Goal: Task Accomplishment & Management: Use online tool/utility

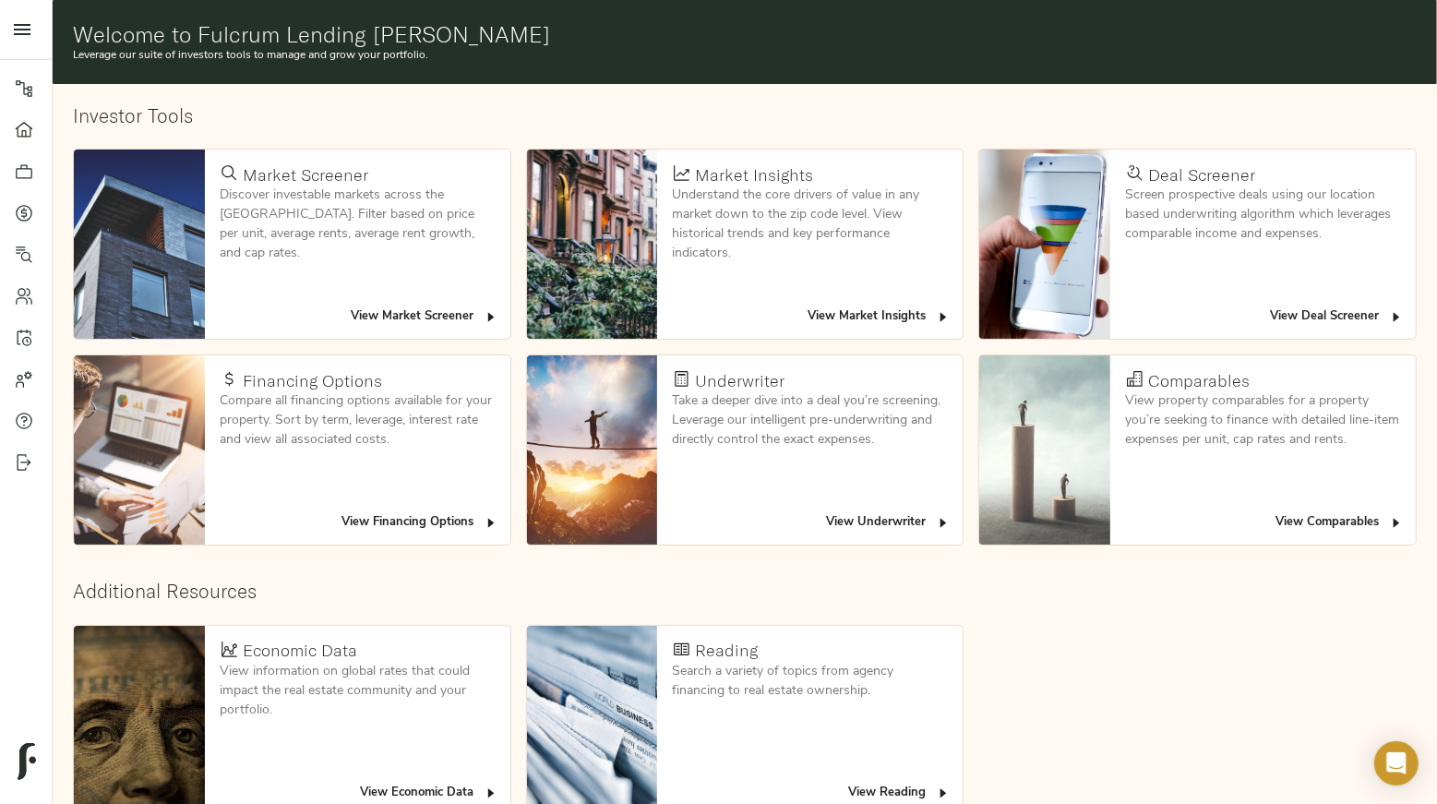
click at [1359, 305] on button "View Deal Screener" at bounding box center [1336, 317] width 143 height 29
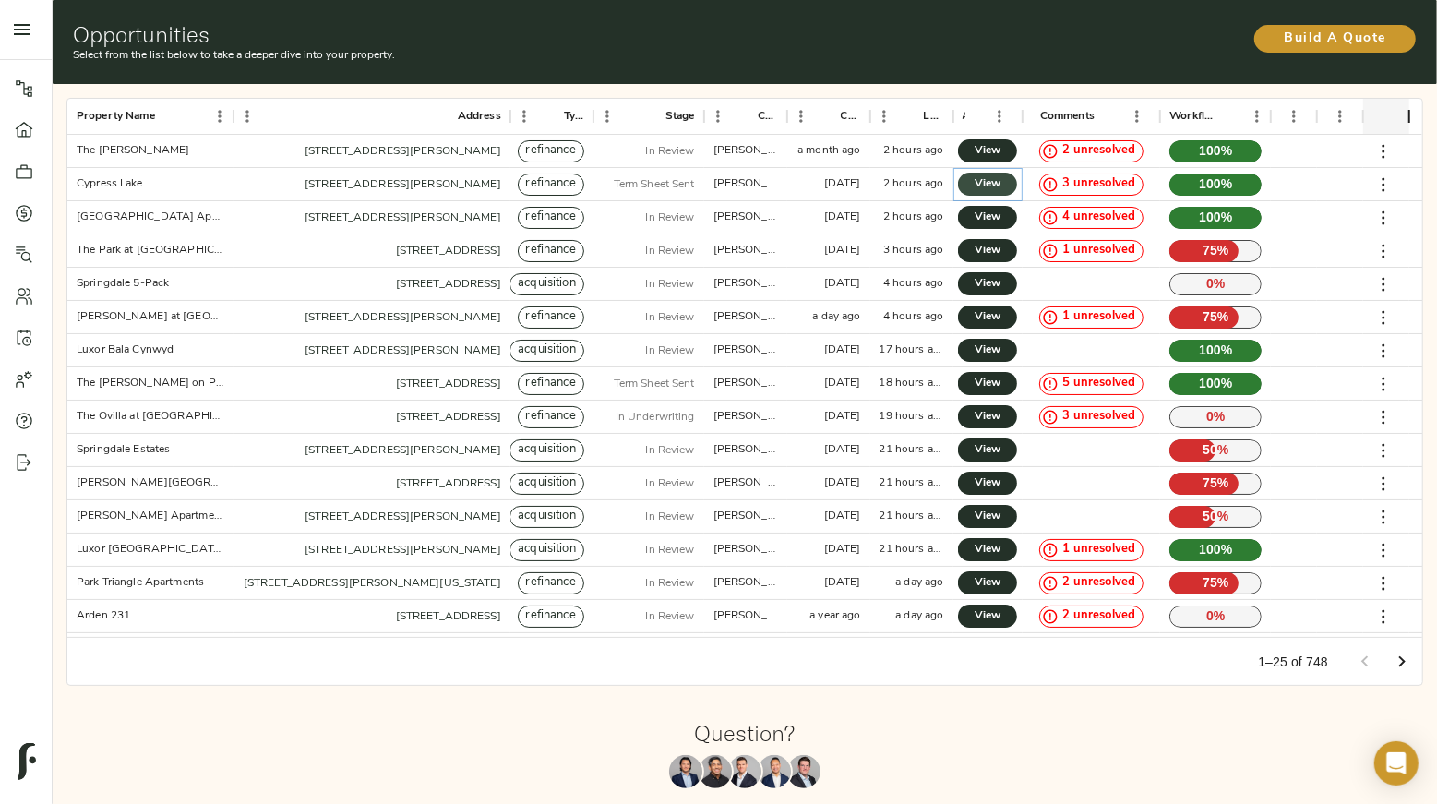
click at [1004, 188] on link "View" at bounding box center [987, 184] width 59 height 23
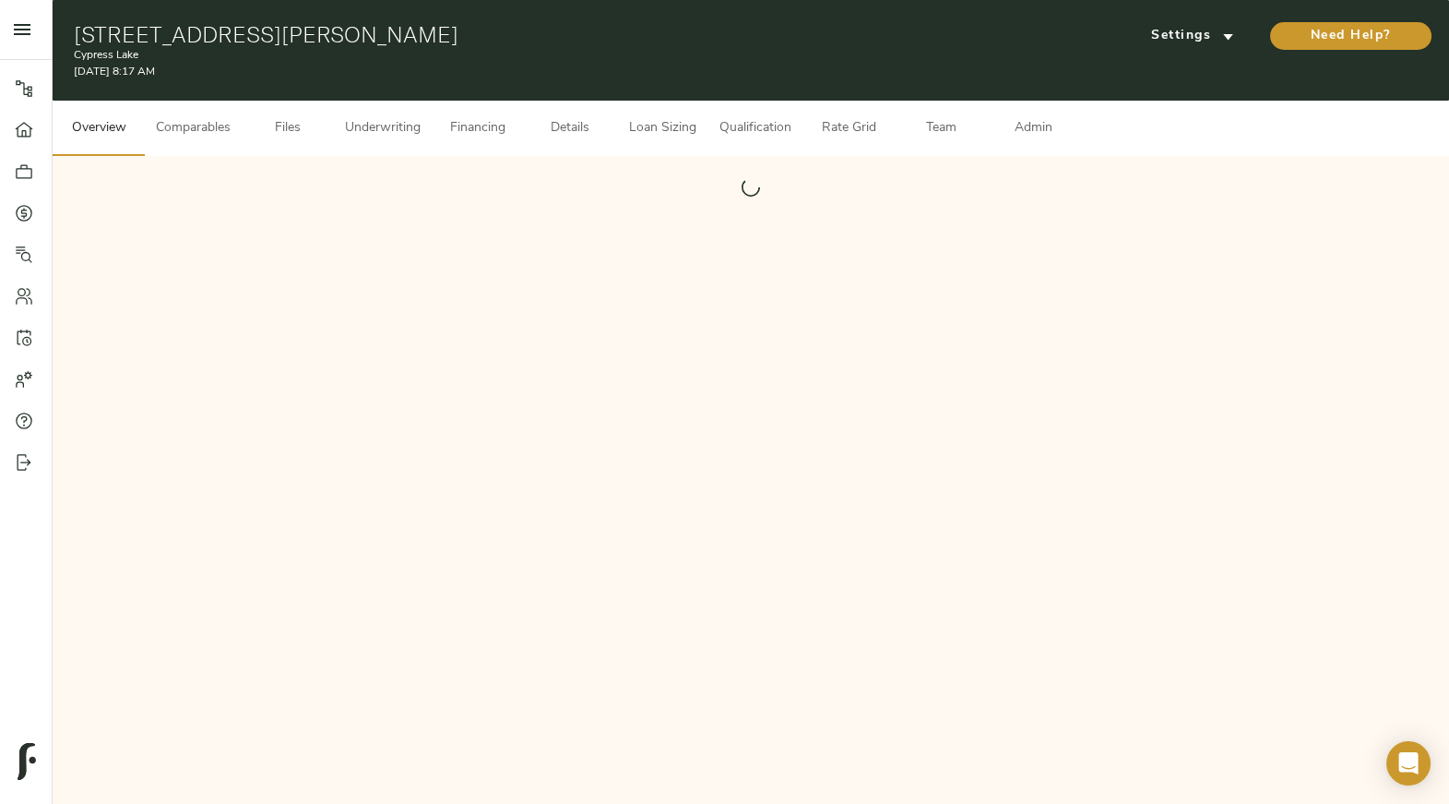
click at [412, 143] on button "Underwriting" at bounding box center [383, 128] width 98 height 55
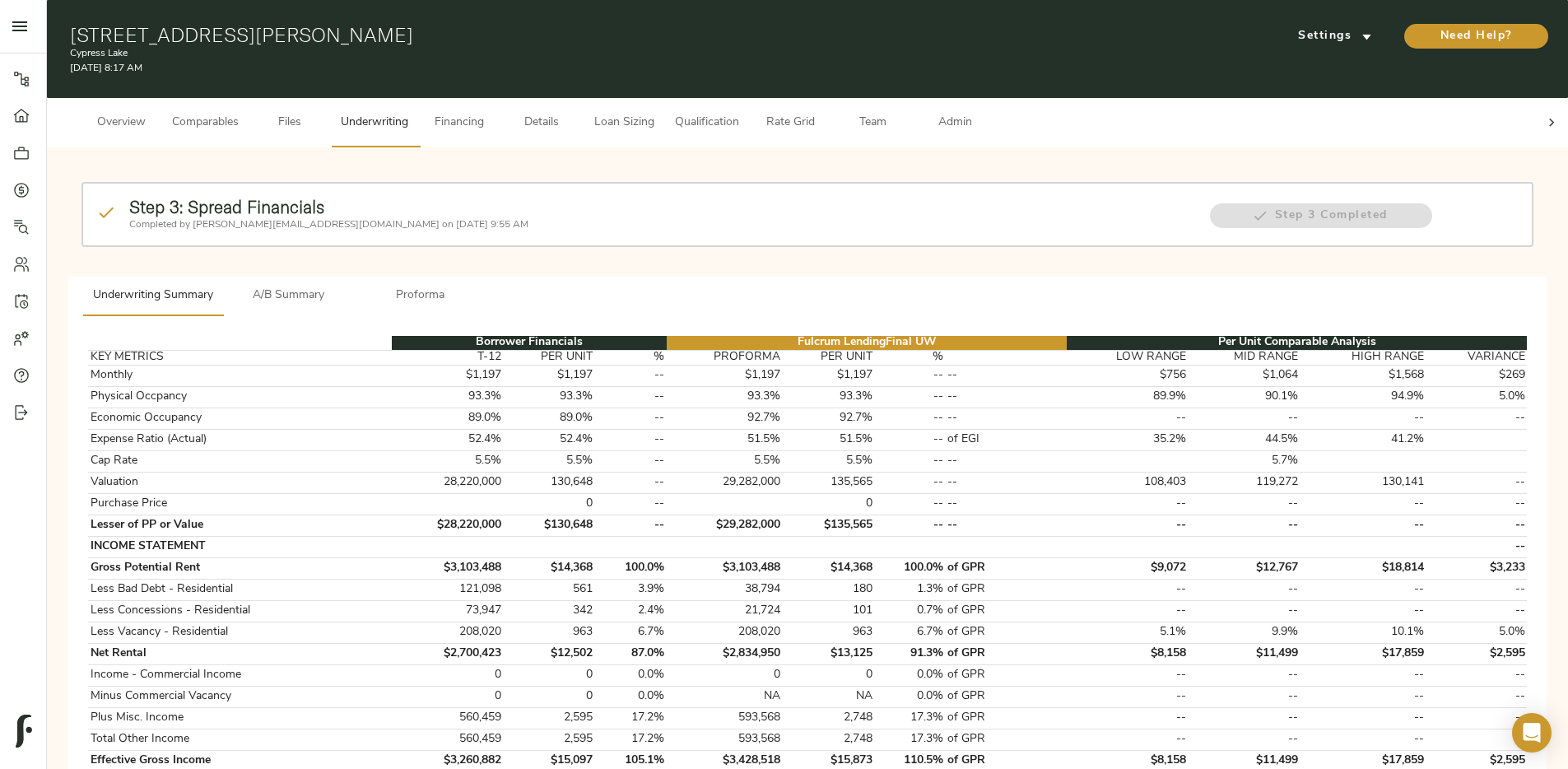
click at [17, 25] on icon "open drawer" at bounding box center [20, 26] width 20 height 20
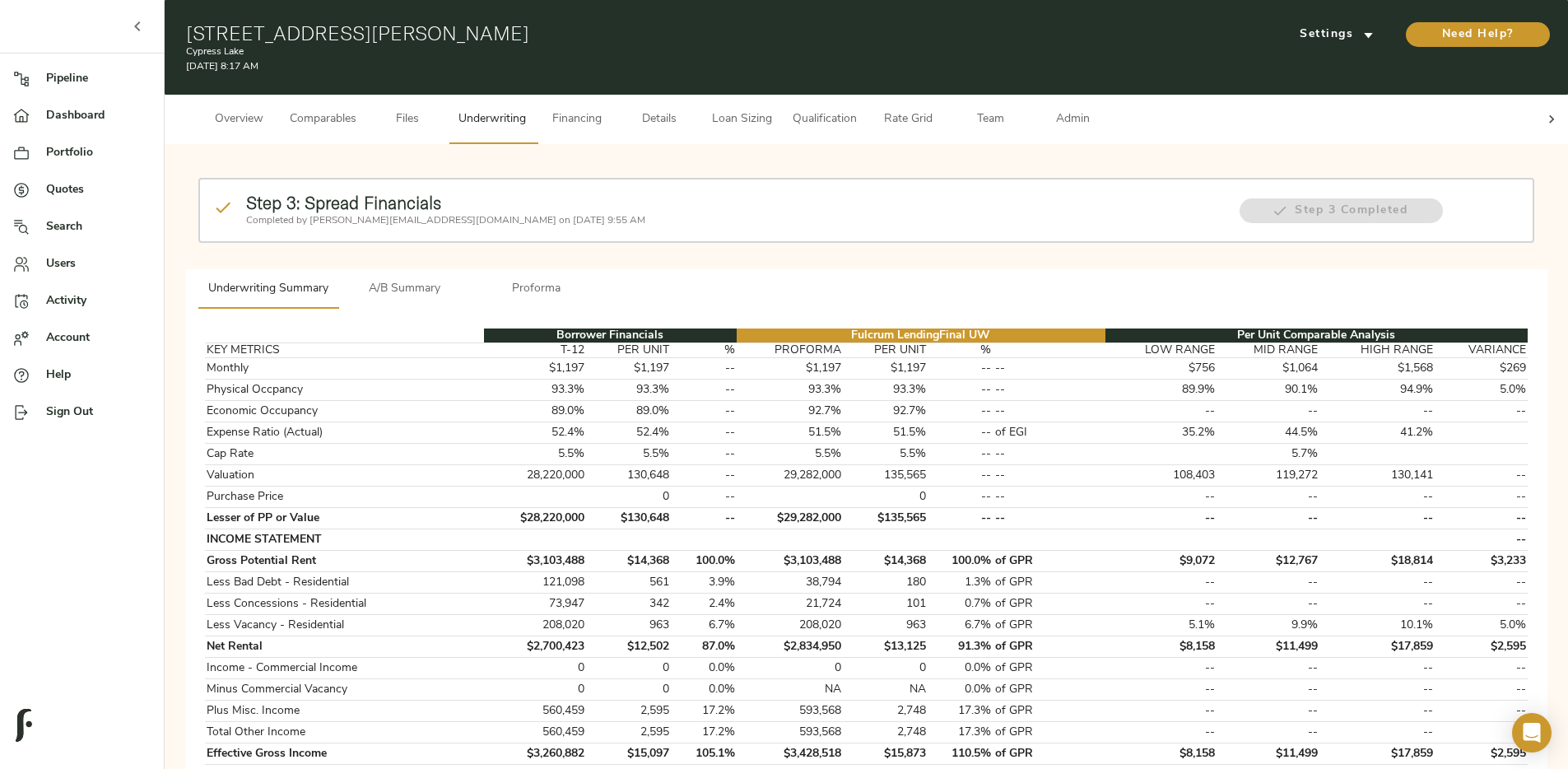
click at [126, 27] on button "button" at bounding box center [137, 26] width 39 height 39
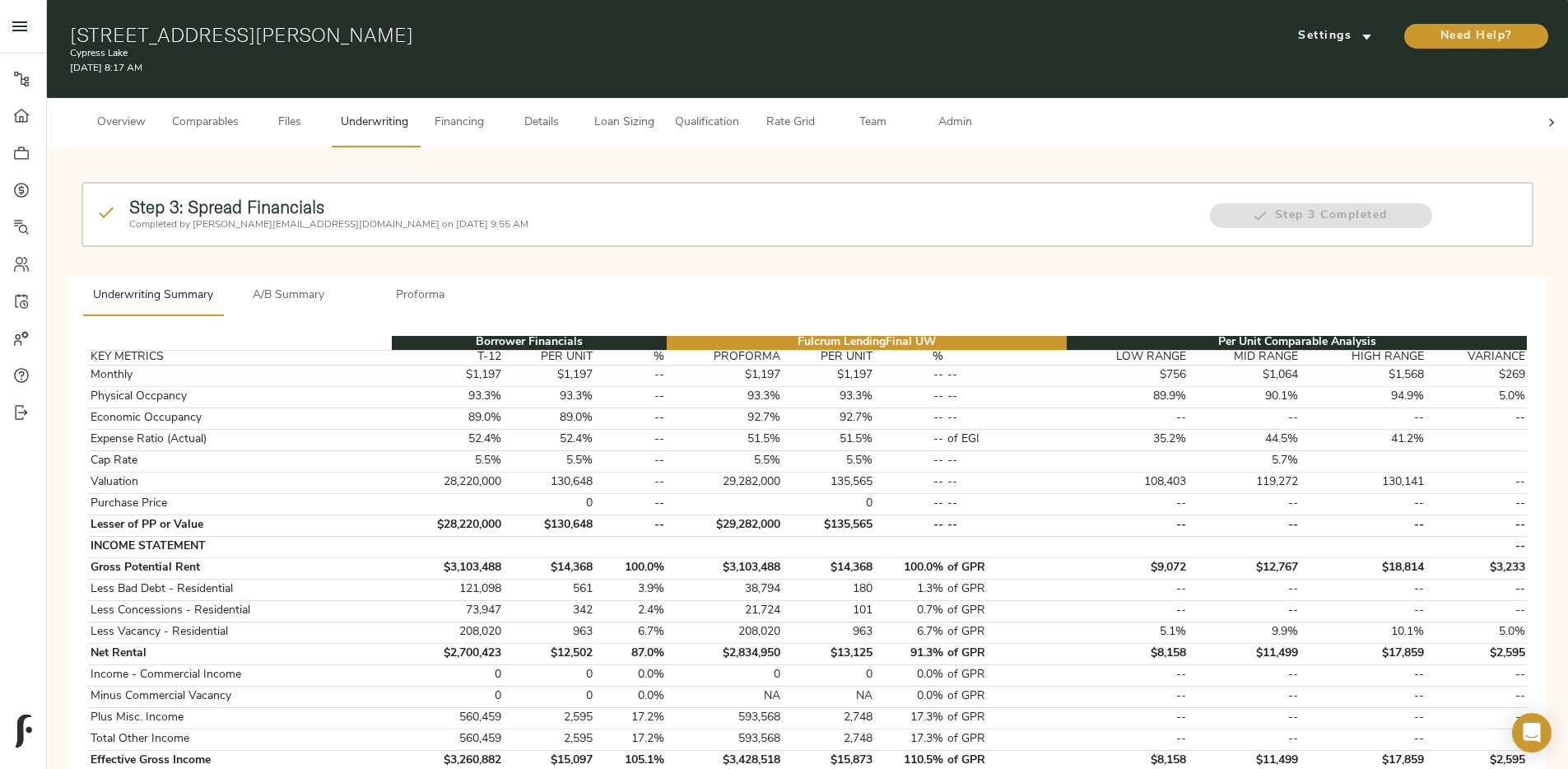
click at [143, 77] on div "555 Butterfield Rd, Houston, TX 77090 Cypress Lake October 9, 2025 8:17 AM Sett…" at bounding box center [807, 49] width 1521 height 98
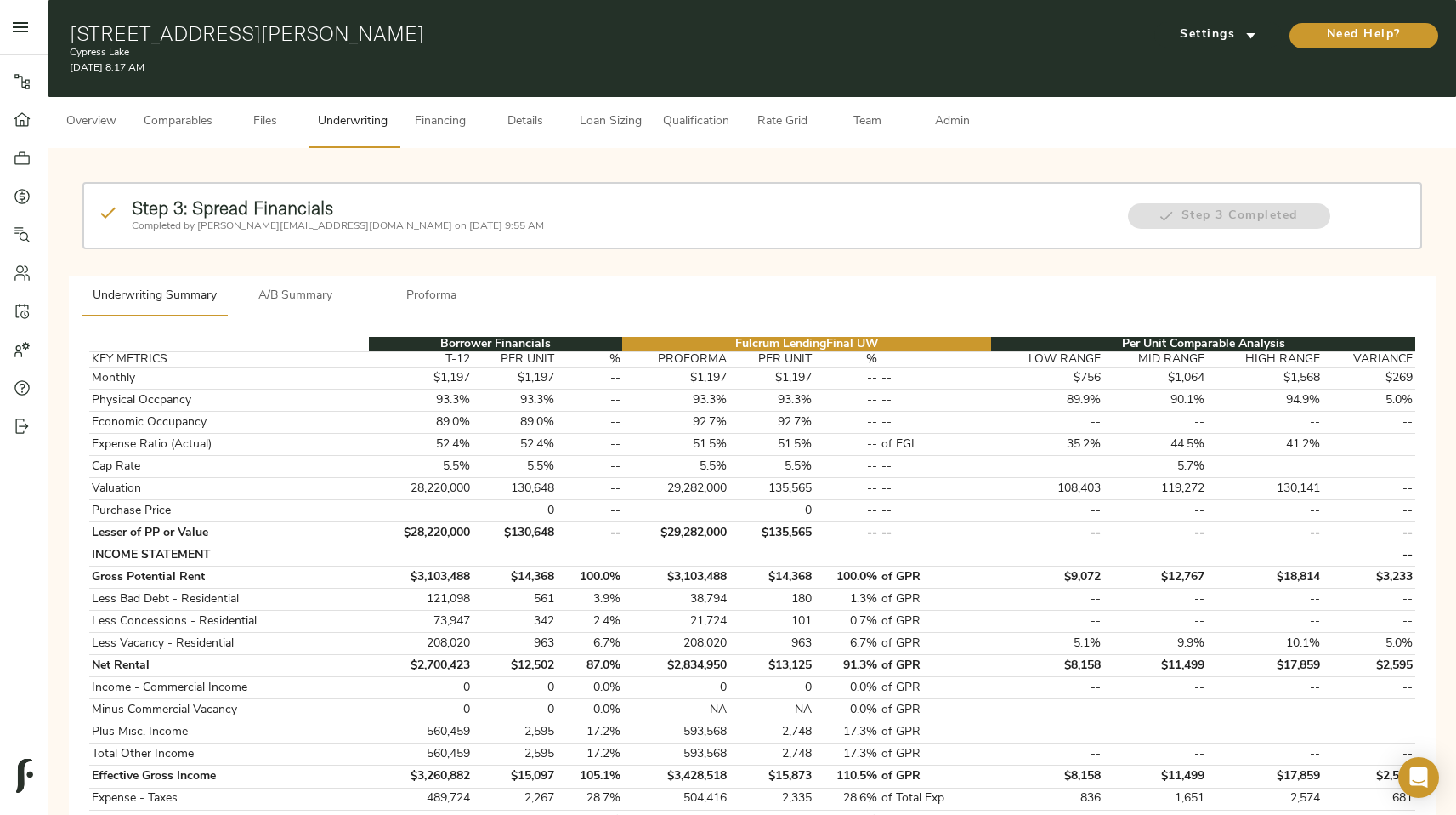
click at [703, 137] on button "Qualification" at bounding box center [697, 122] width 87 height 51
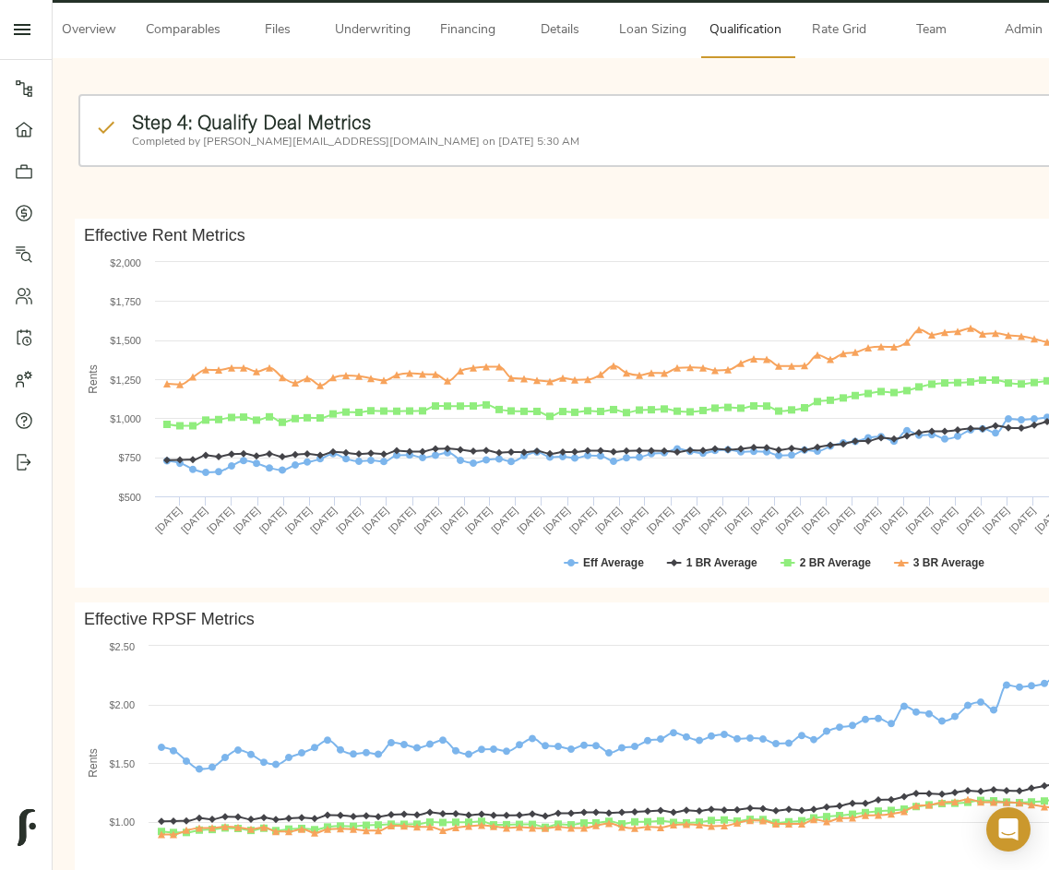
scroll to position [100, 0]
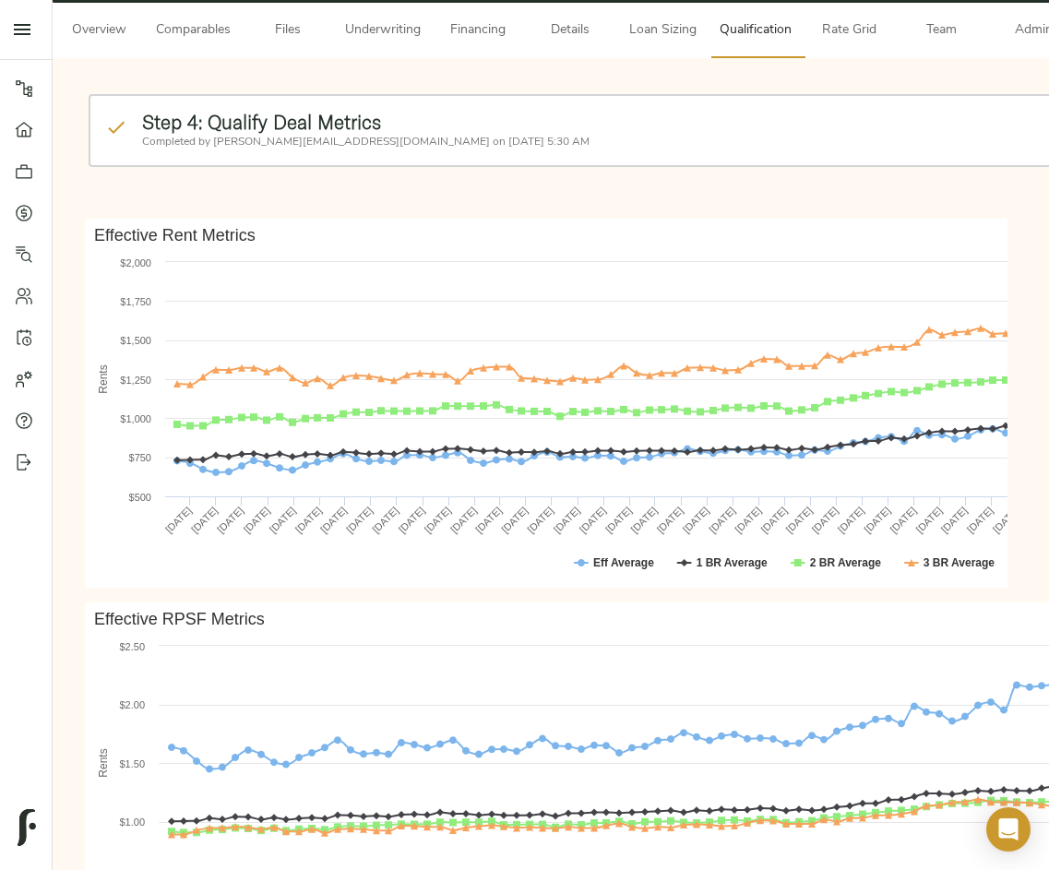
click at [446, 606] on rect "Effective RPSF Metrics" at bounding box center [786, 786] width 1402 height 369
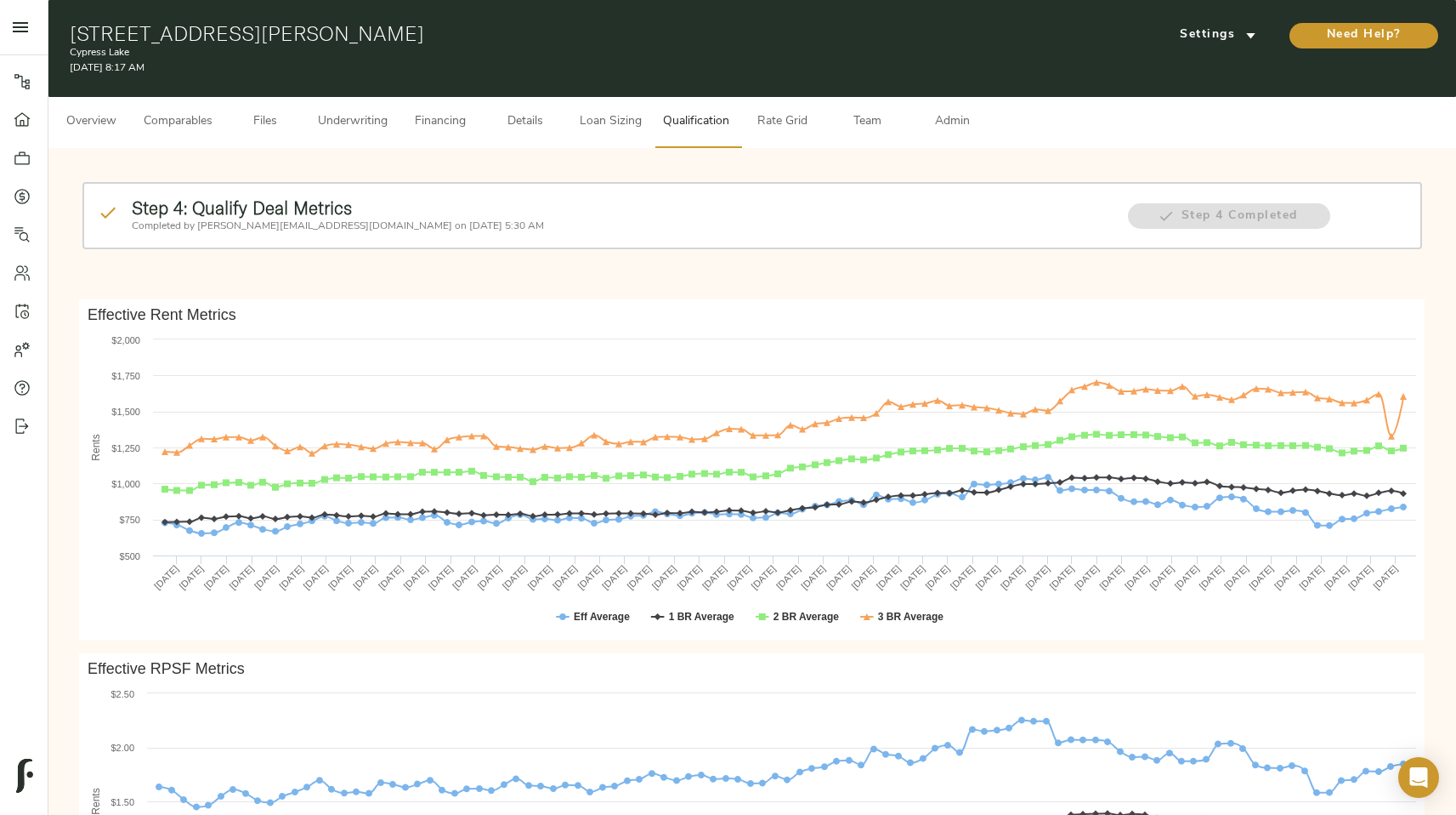
click at [605, 125] on span "Loan Sizing" at bounding box center [610, 122] width 65 height 21
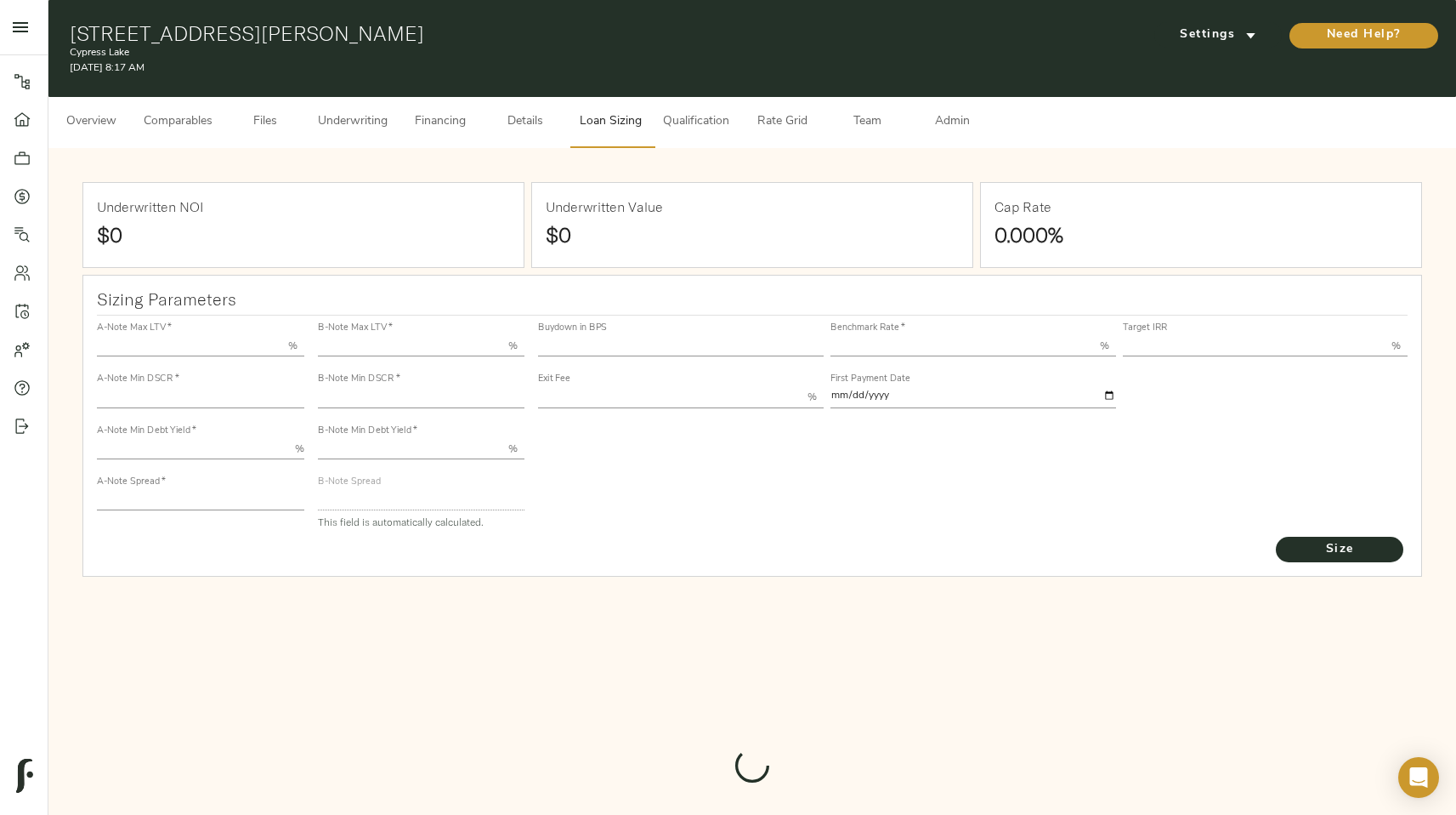
type input "55.000"
type input "1.4"
type input "10.00"
type input "220"
type input "80.000"
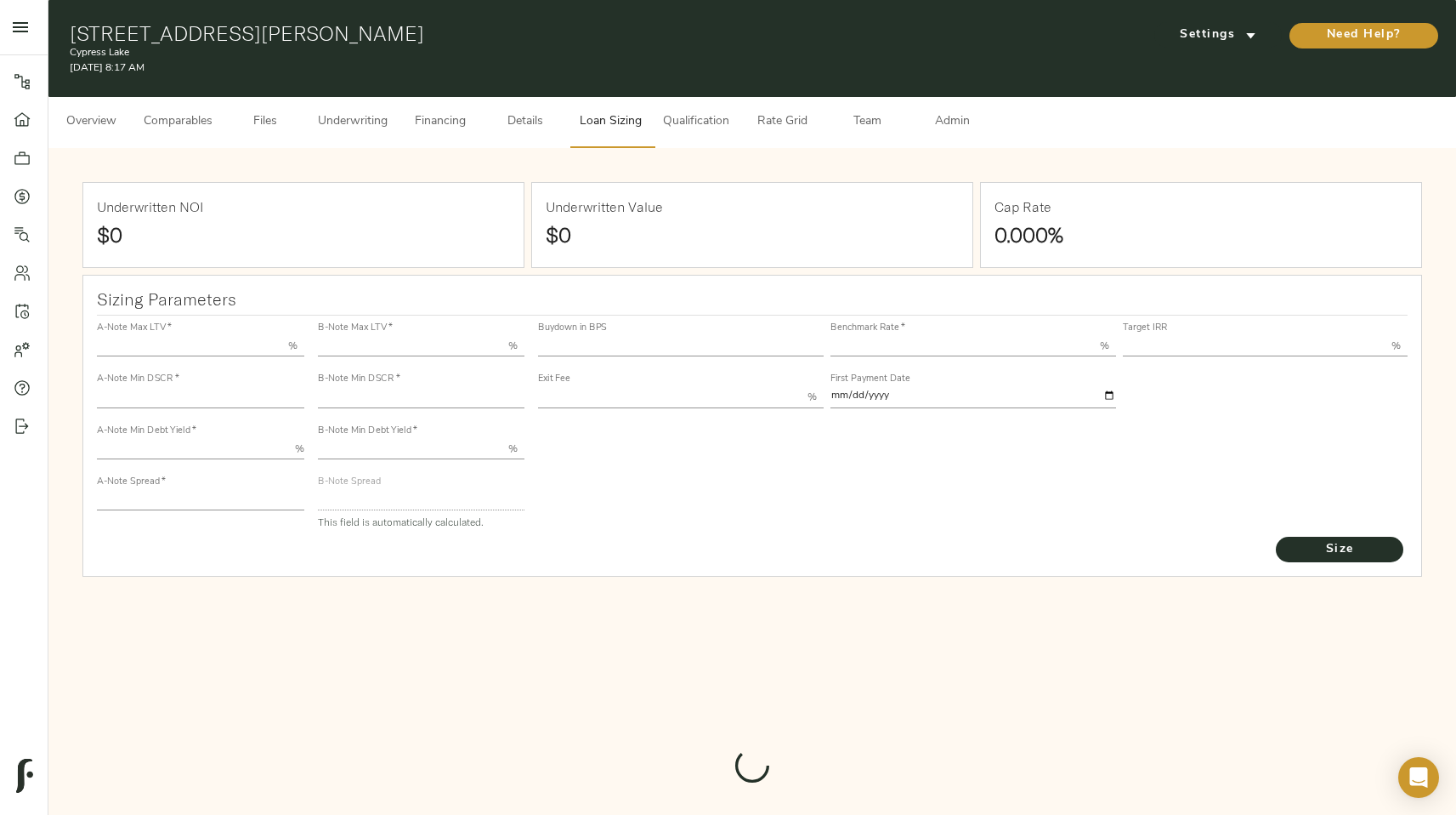
type input "1.205"
type input "2.00"
type input "589.8636813005936"
type input "23"
type input "3.69"
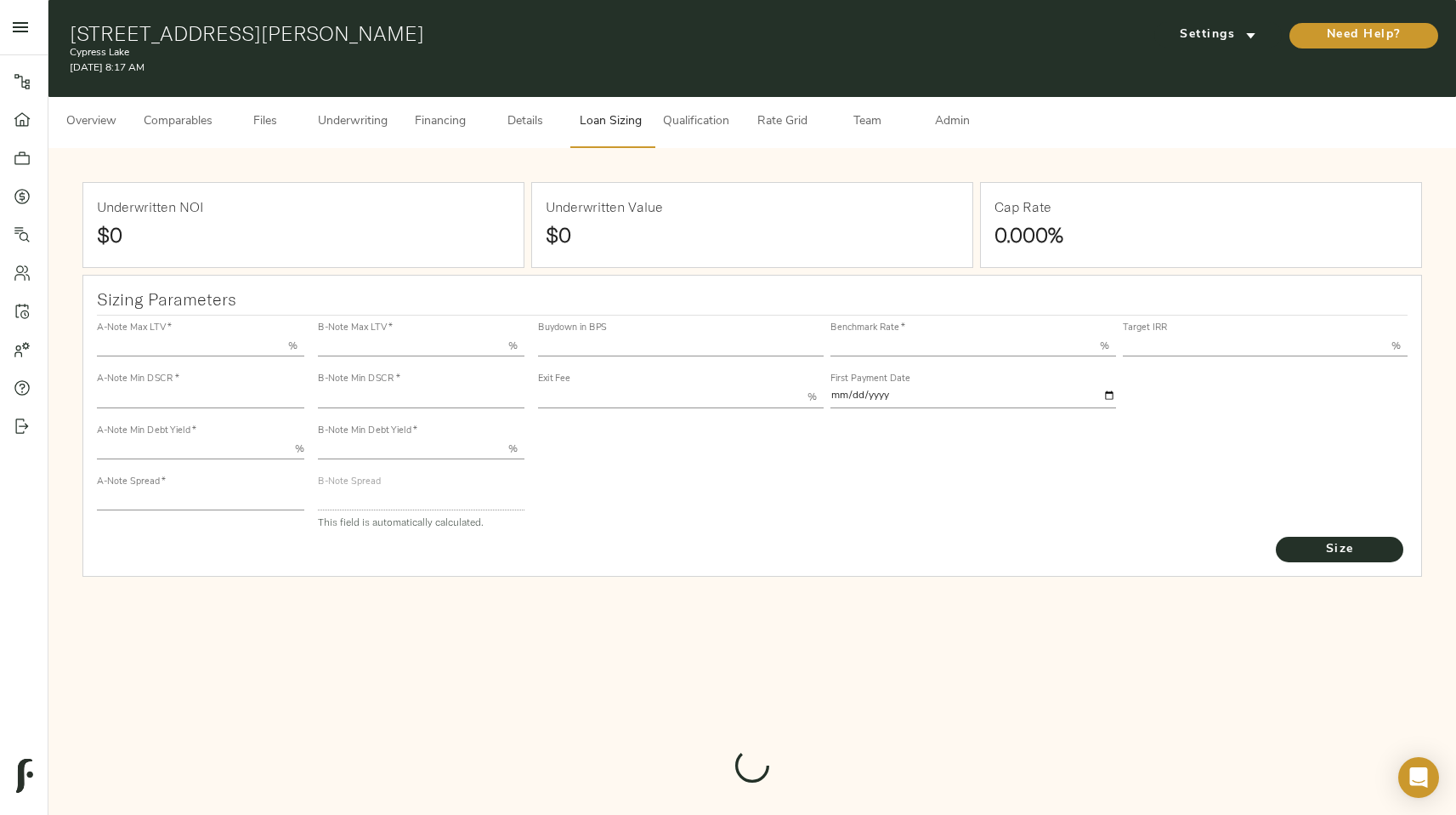
type input "12.50"
type input "1.00"
type input "2025-11-01"
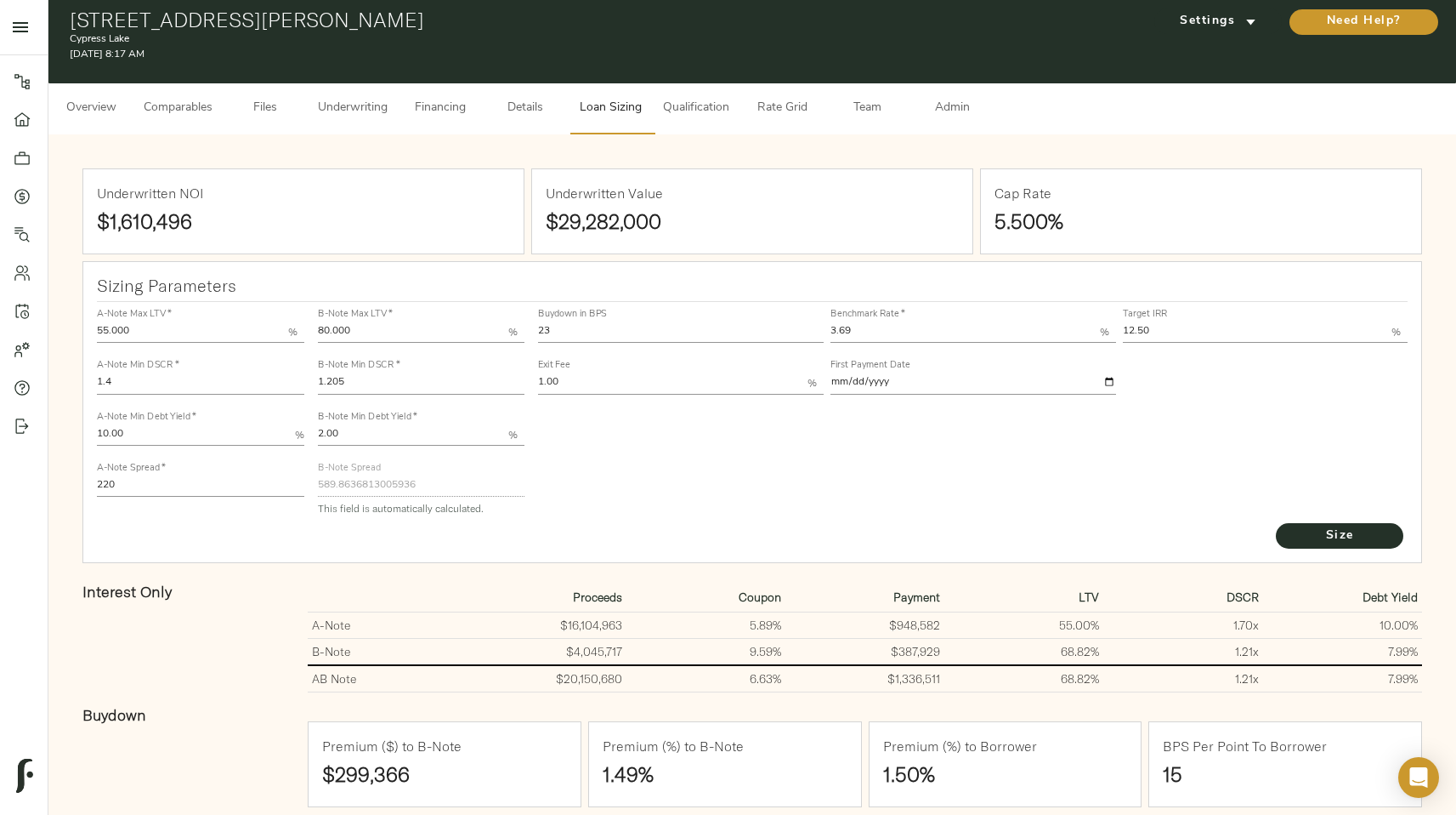
scroll to position [16, 0]
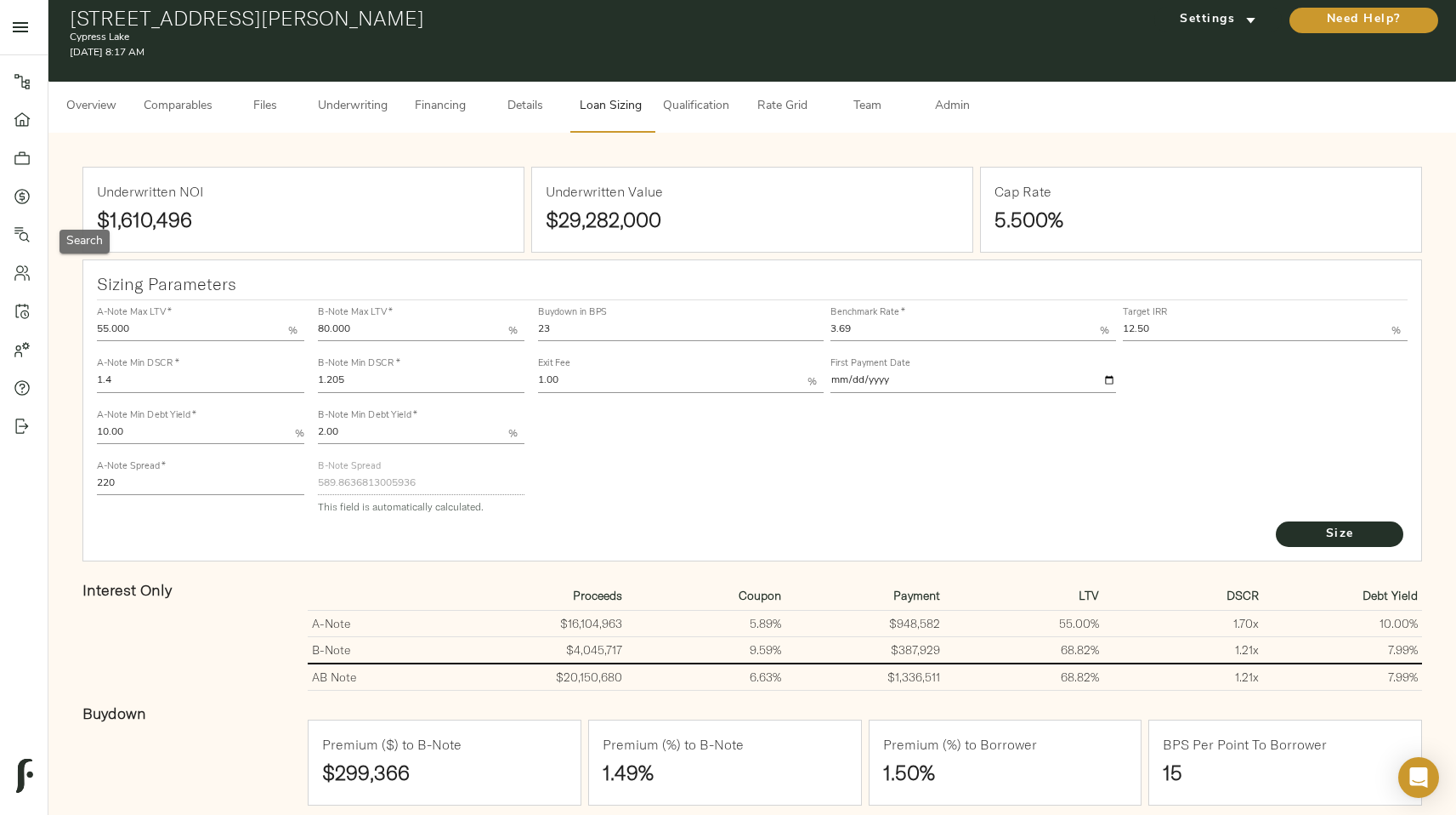
click at [26, 241] on icon at bounding box center [22, 234] width 17 height 17
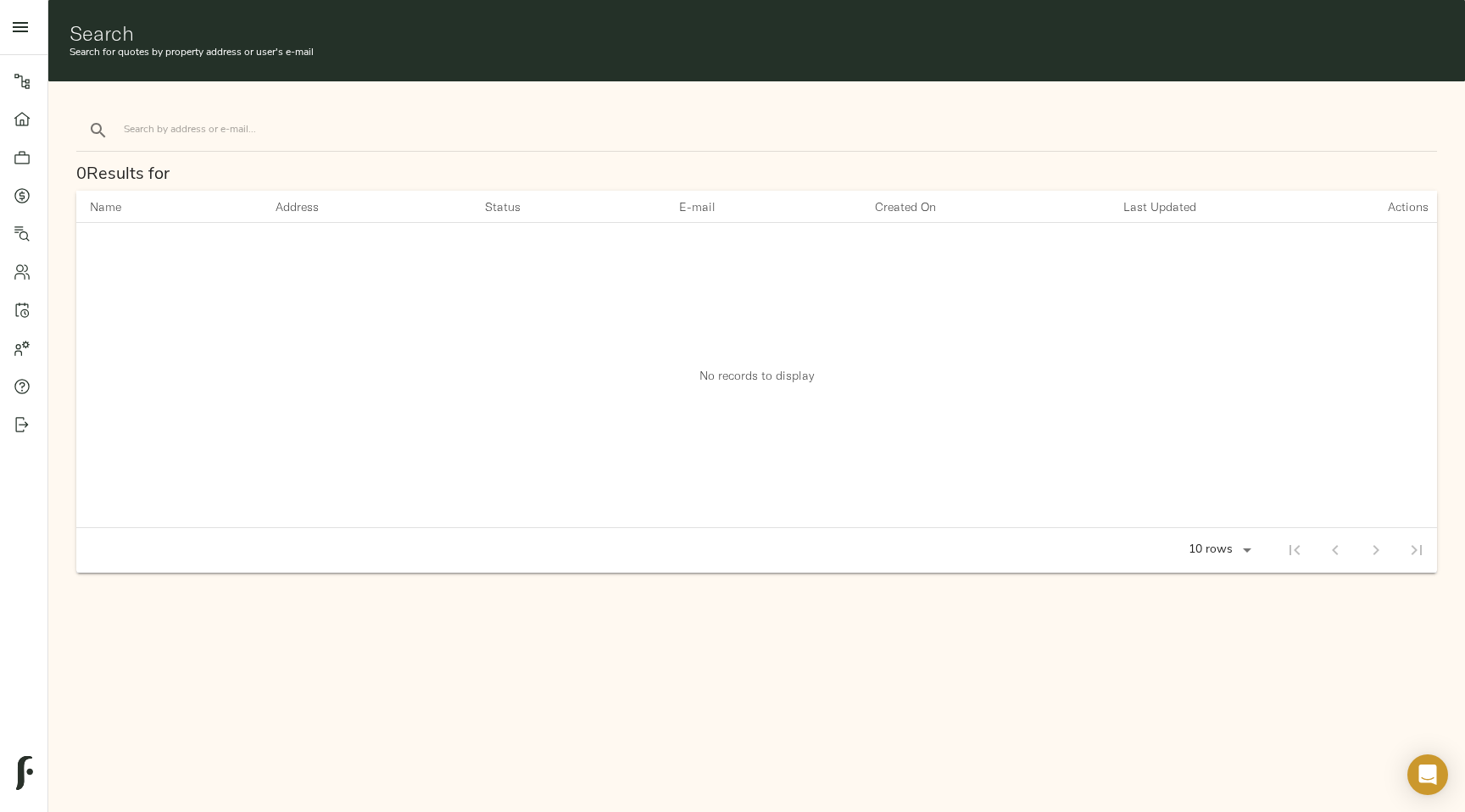
click at [248, 137] on input "search" at bounding box center [268, 130] width 289 height 23
type input "99 rogers"
click at [80, 112] on button "search" at bounding box center [98, 130] width 38 height 38
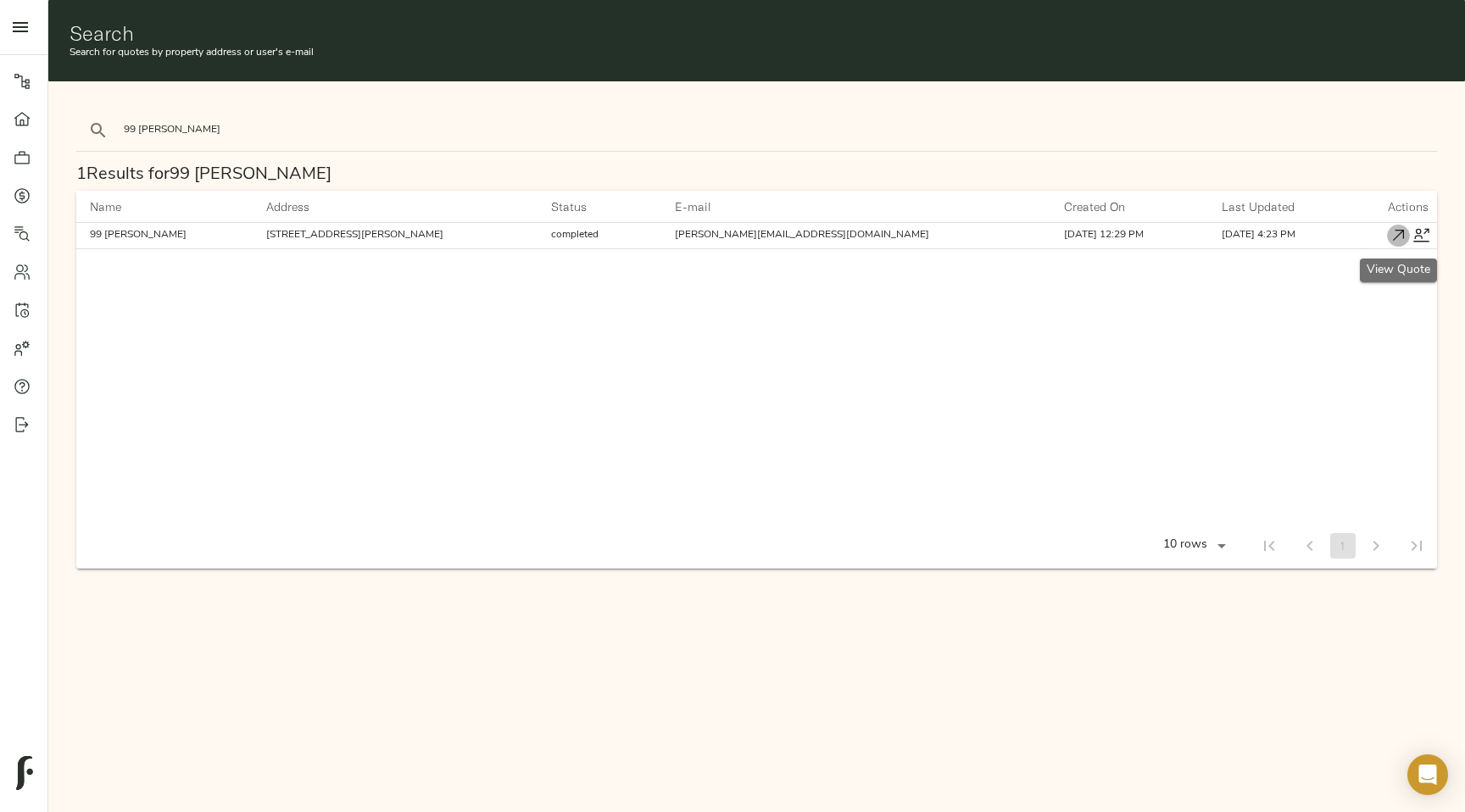
click at [976, 235] on icon "button" at bounding box center [1399, 235] width 11 height 11
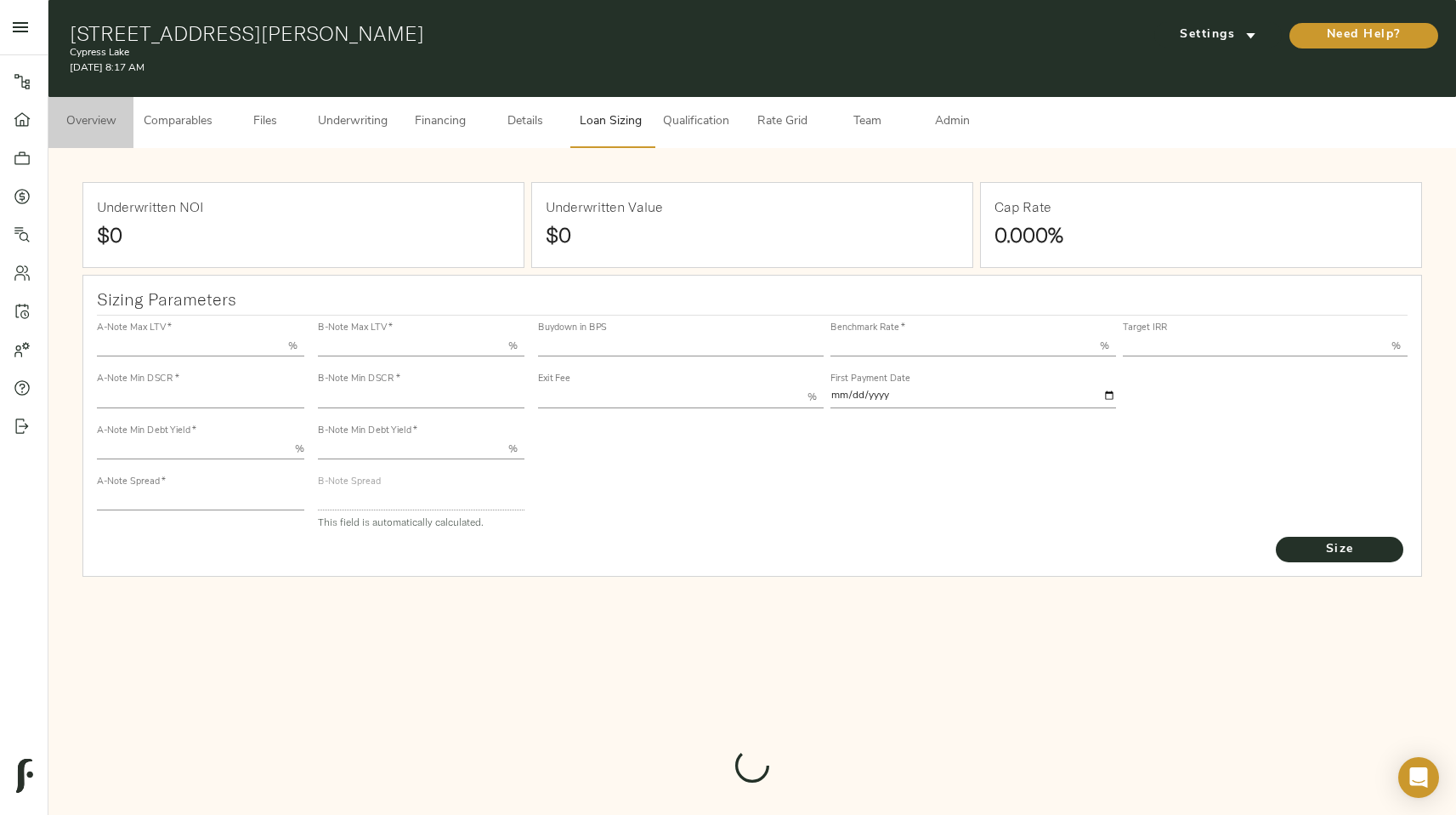
click at [102, 122] on span "Overview" at bounding box center [91, 122] width 65 height 21
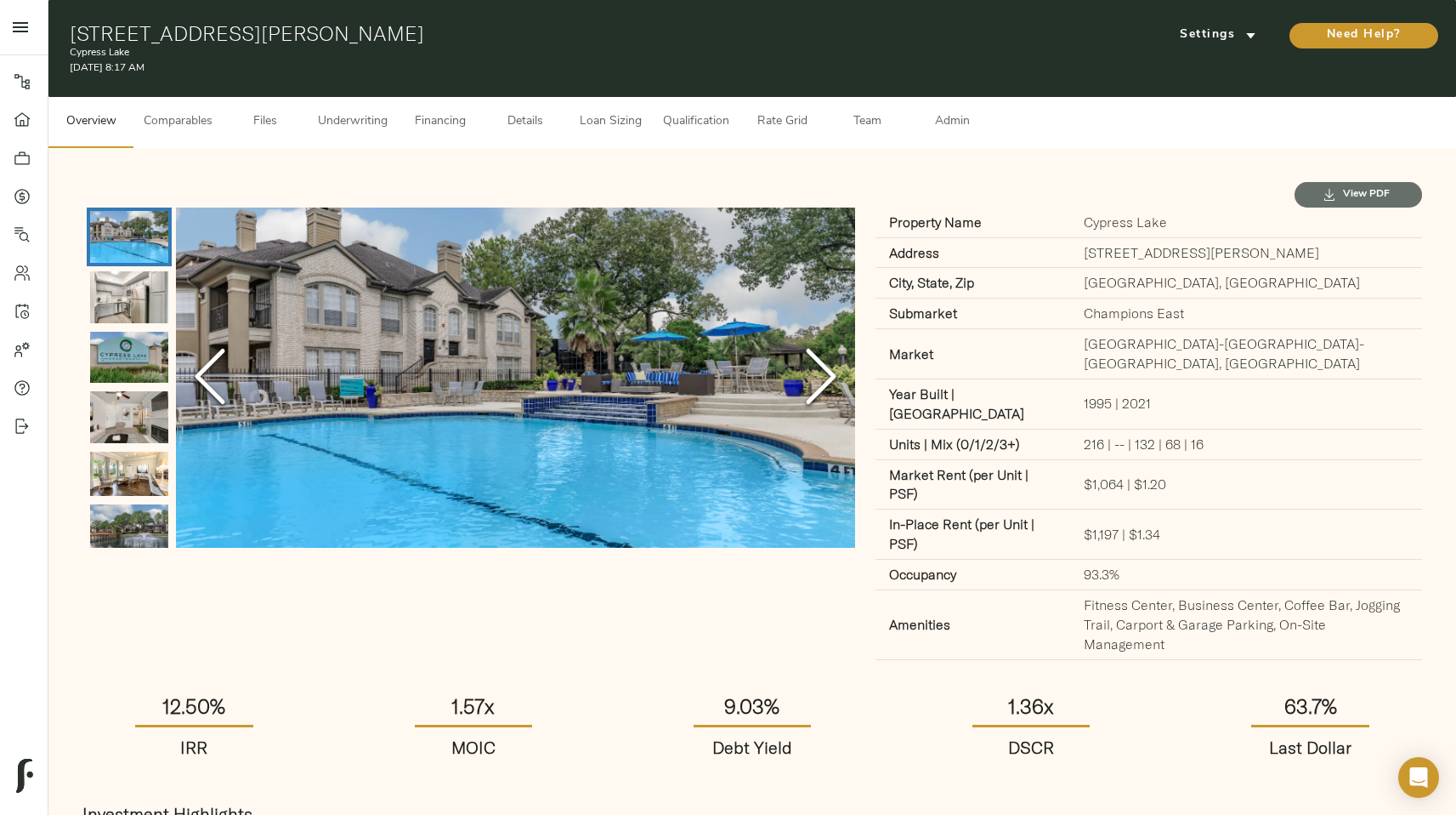
click at [979, 198] on span "View PDF" at bounding box center [1358, 194] width 93 height 18
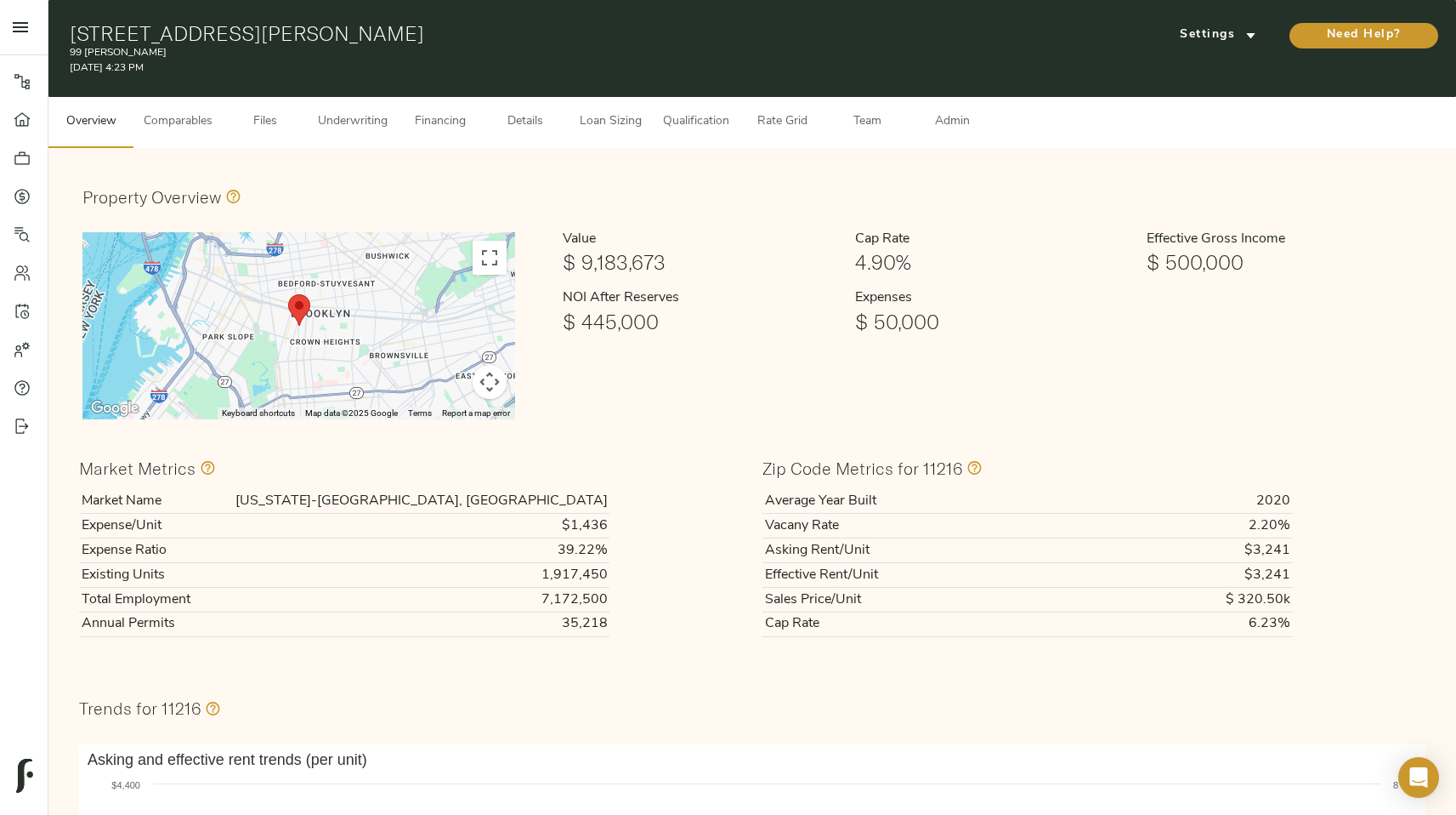
click at [616, 127] on span "Loan Sizing" at bounding box center [610, 122] width 65 height 21
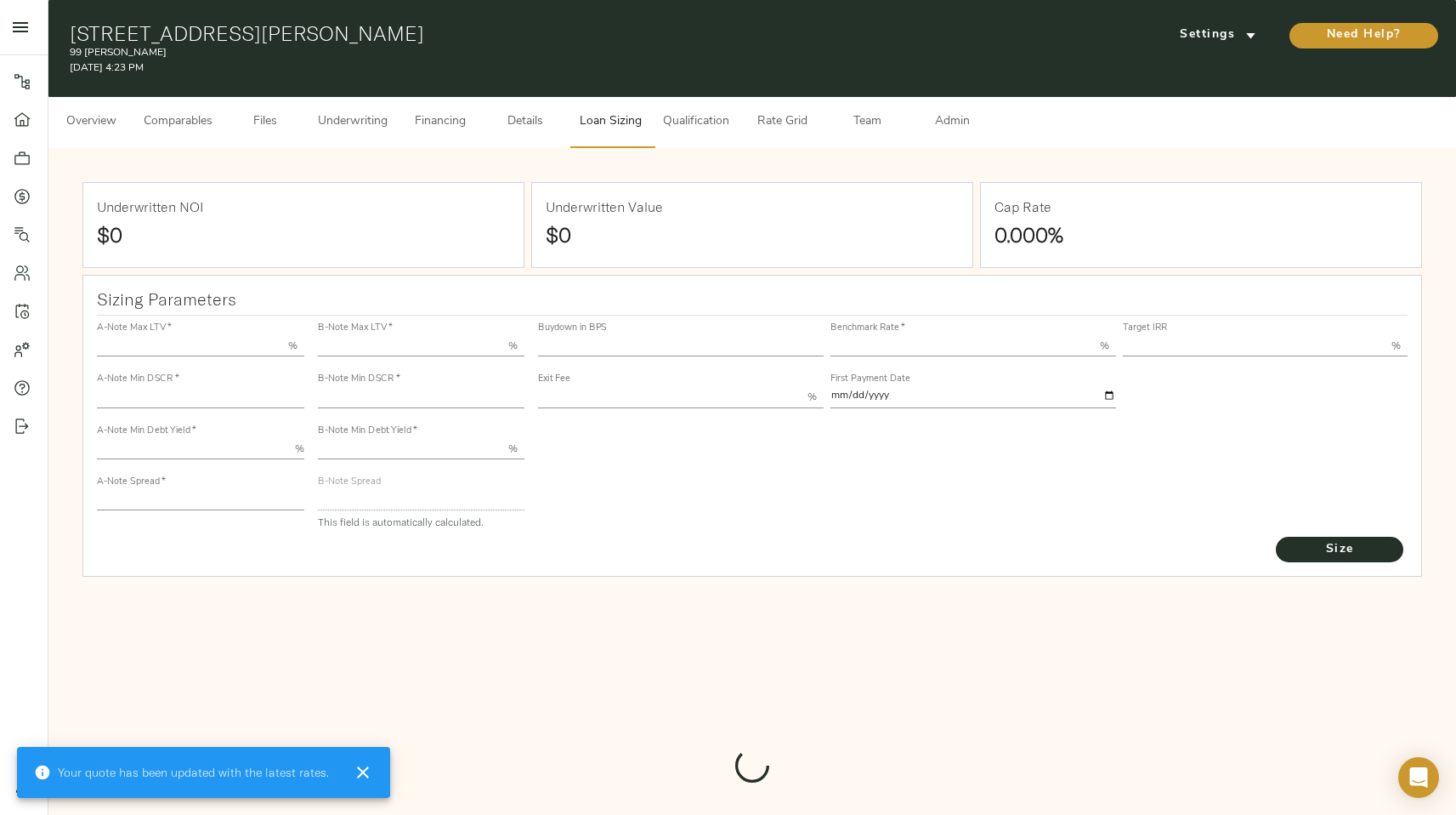
type input "55.000"
type input "1.4"
type input "10.00"
type input "245"
type input "80.000"
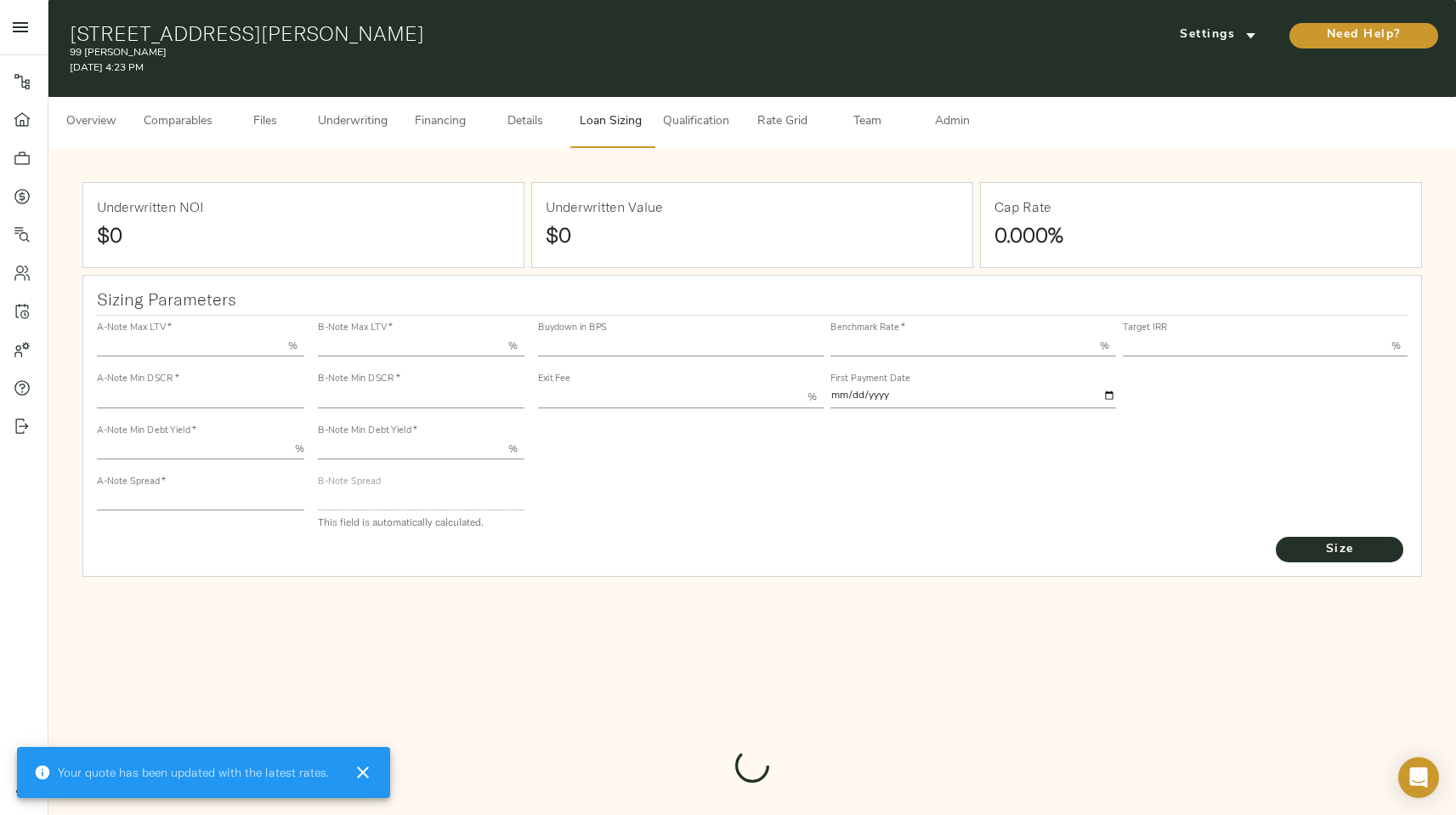
type input "1"
type input "2.00"
type input "825"
type input "0"
type input "3.72"
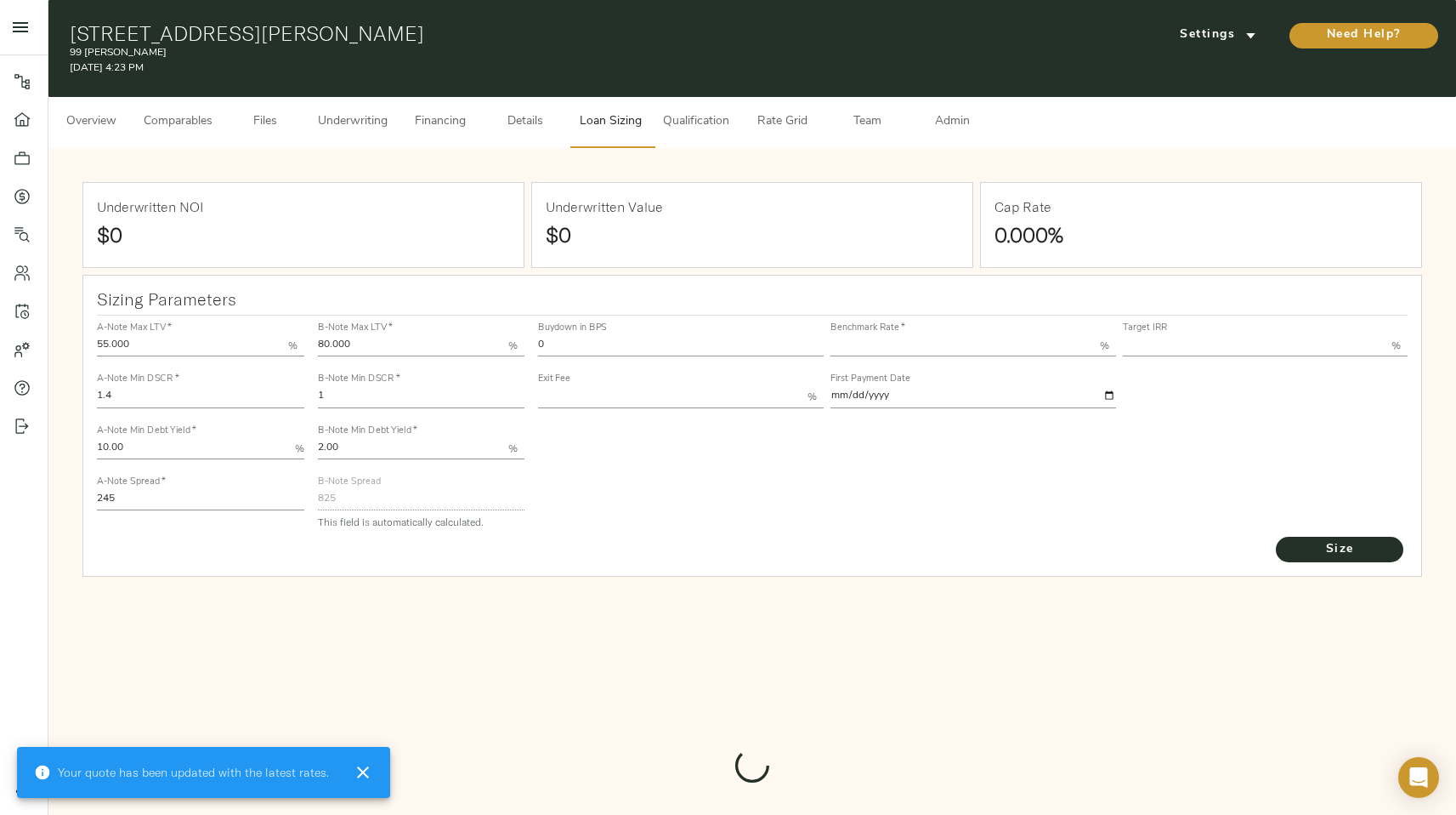
type input "13.00"
type input "1.00"
type input "[DATE]"
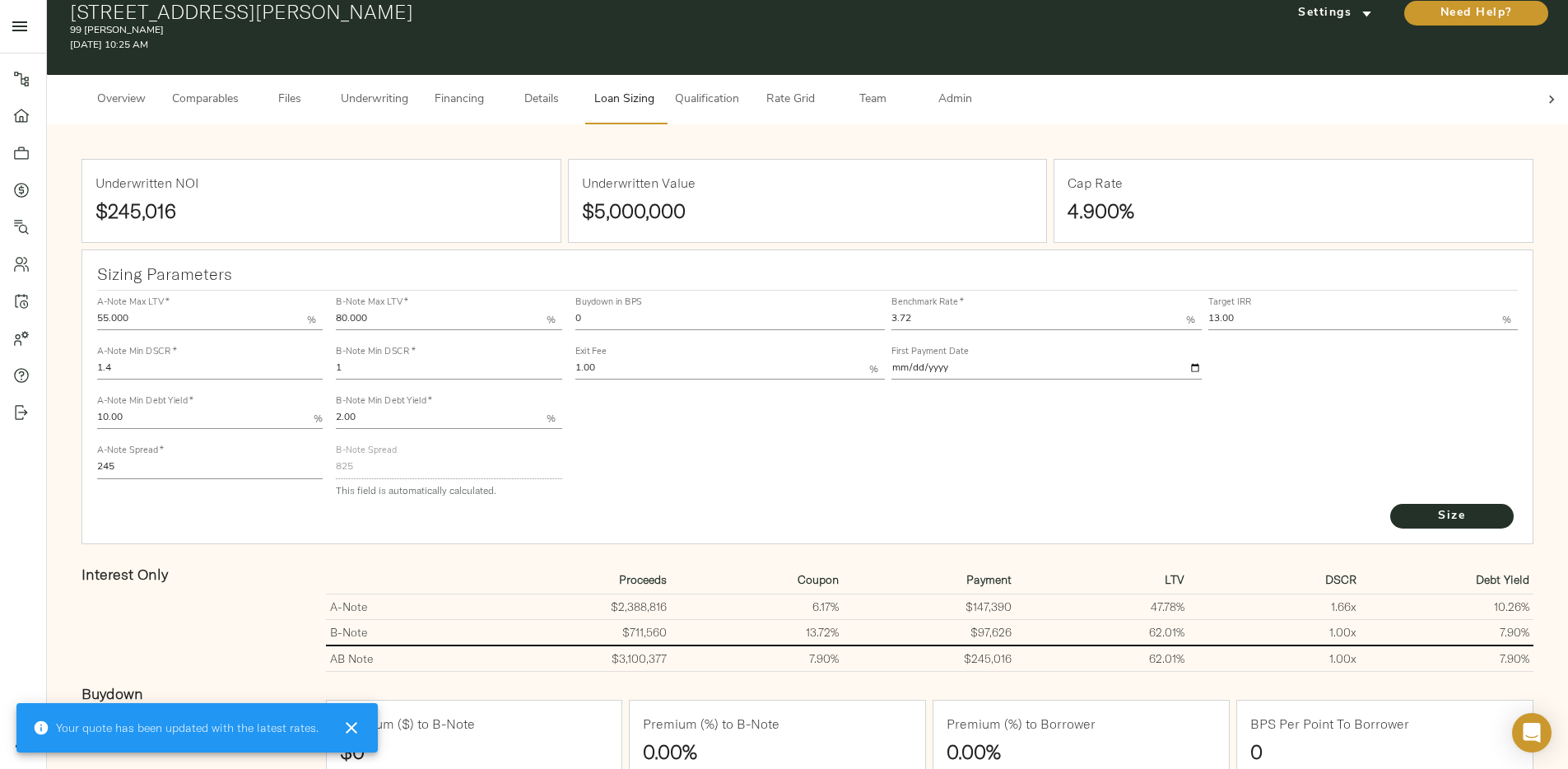
scroll to position [25, 0]
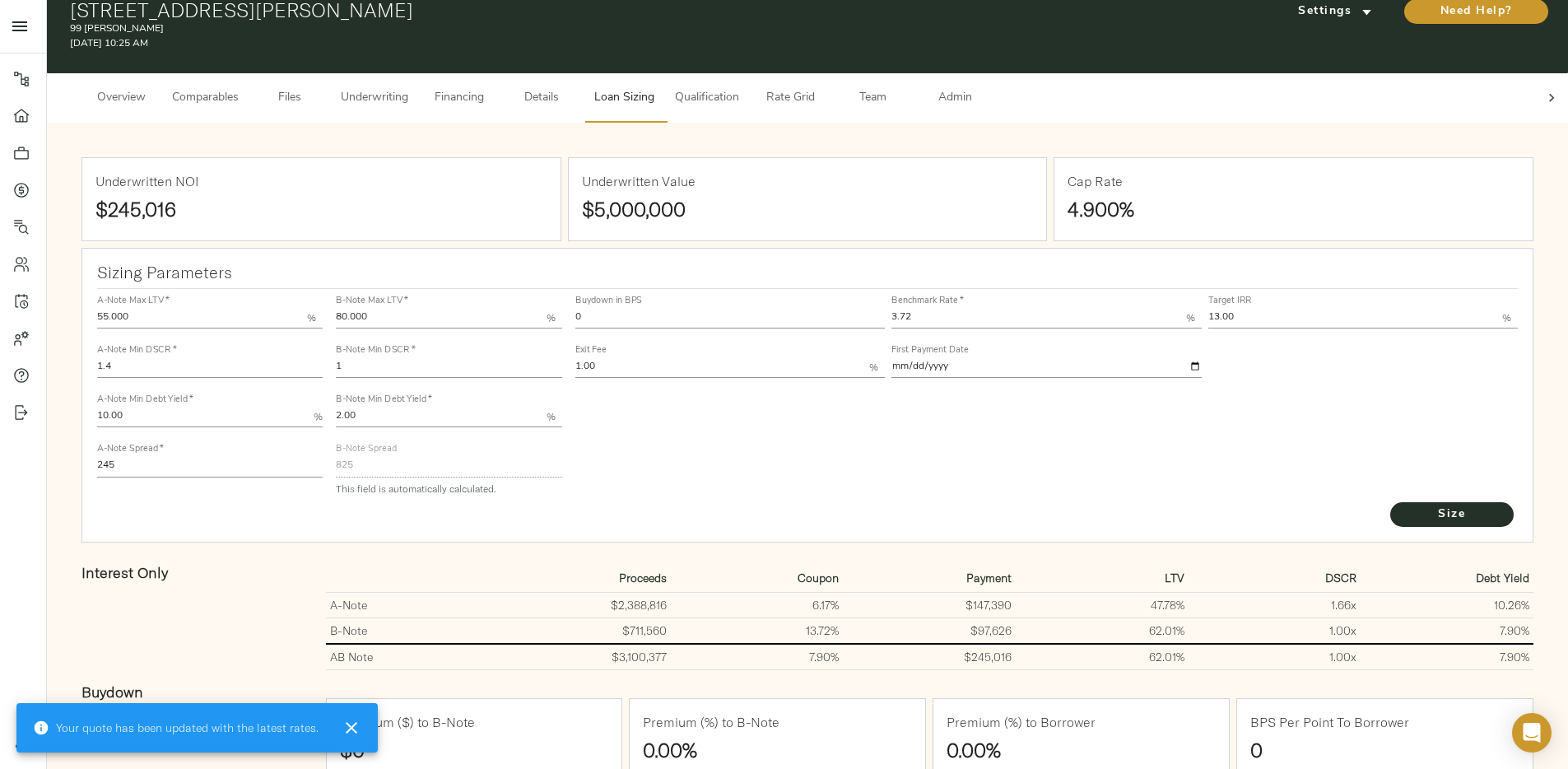
click at [348, 727] on icon "button" at bounding box center [351, 727] width 12 height 12
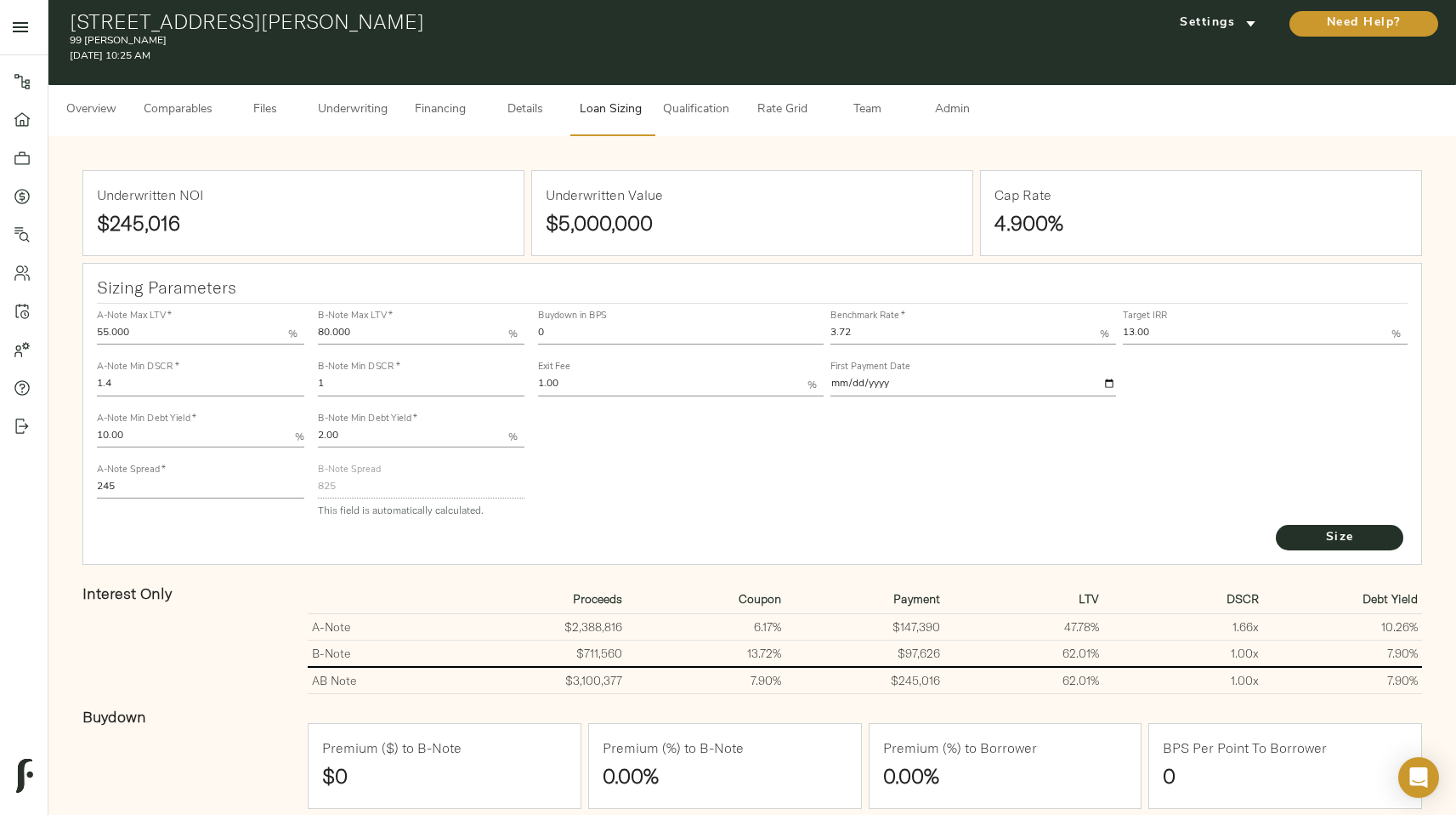
scroll to position [0, 0]
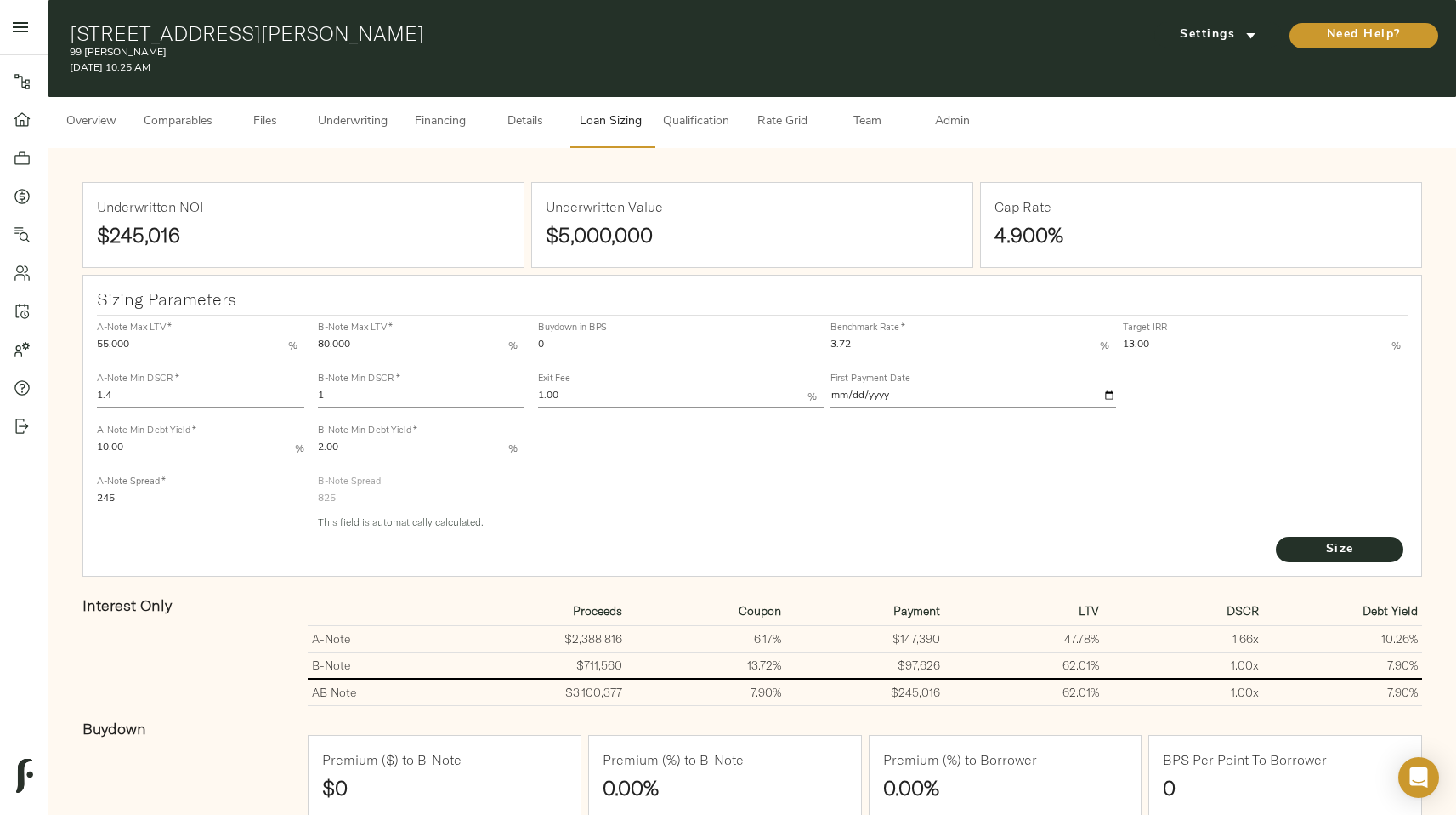
click at [487, 172] on div "Underwritten NOI $245,016 Underwritten Value $5,000,000 Cap Rate 4.900% Sizing …" at bounding box center [752, 713] width 1374 height 1095
click at [110, 126] on span "Overview" at bounding box center [91, 122] width 65 height 21
